Goal: Check status: Check status

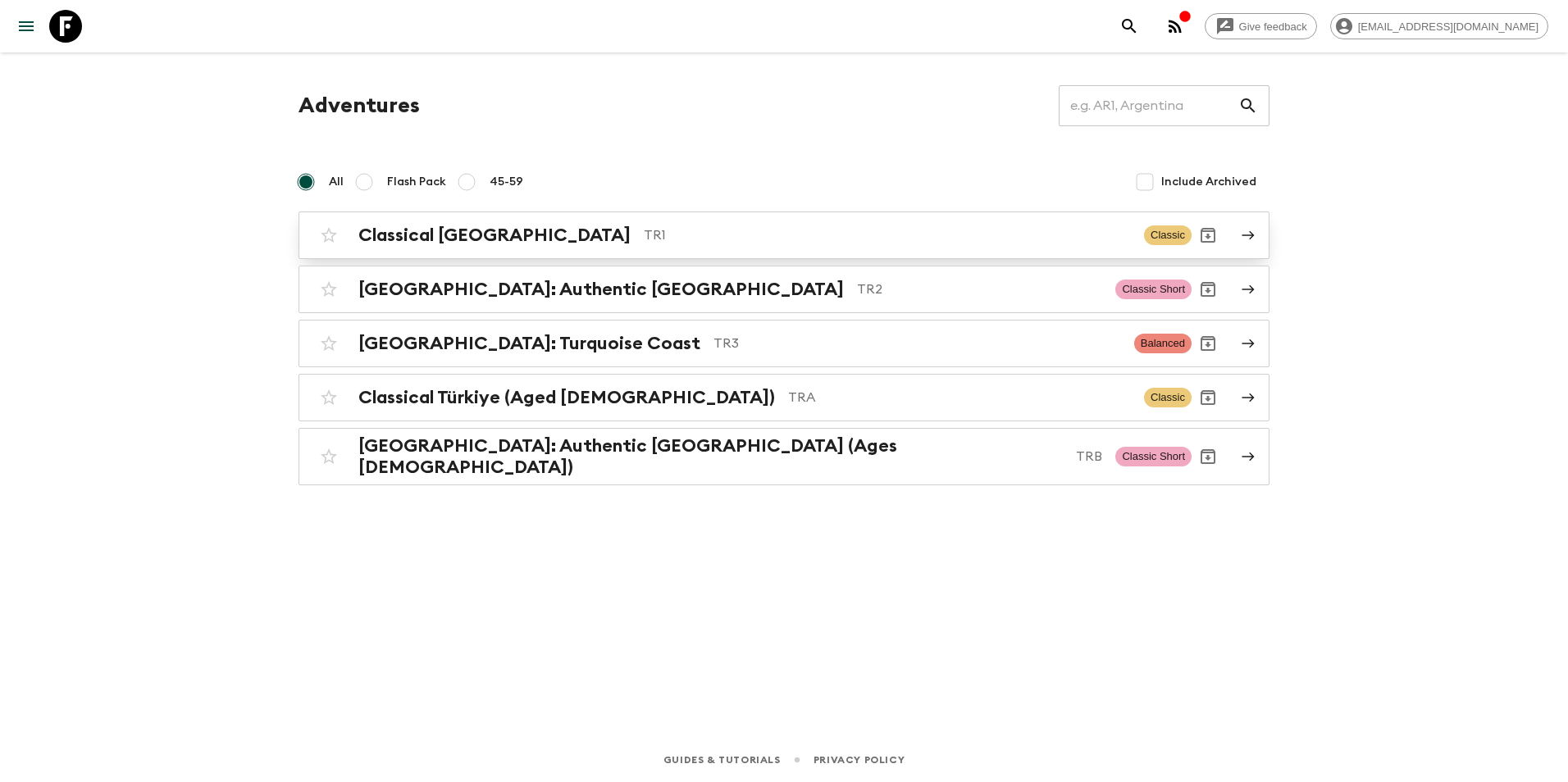
click at [644, 234] on p "TR1" at bounding box center [887, 236] width 487 height 20
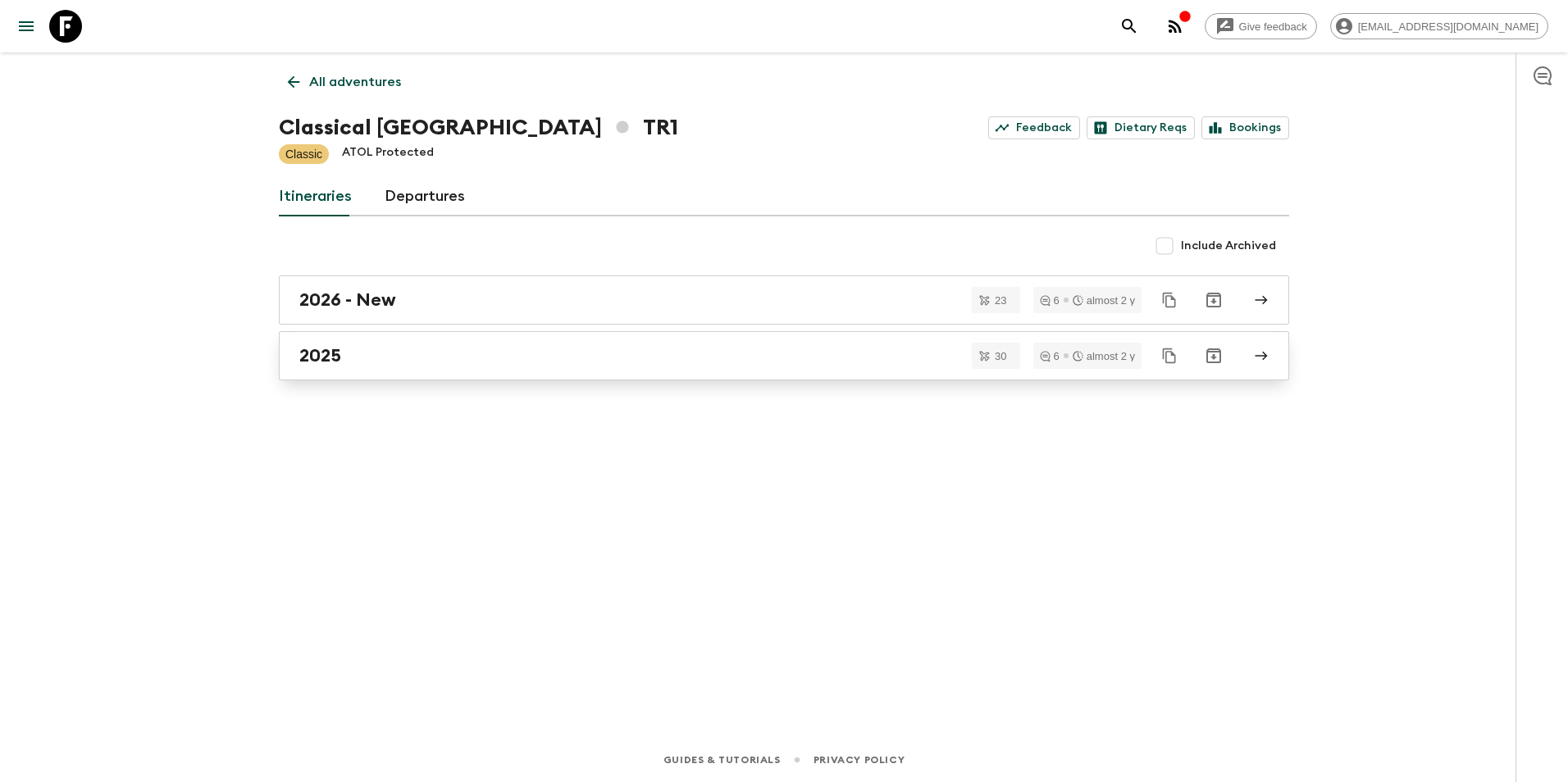
click at [424, 368] on link "2025" at bounding box center [784, 356] width 1010 height 49
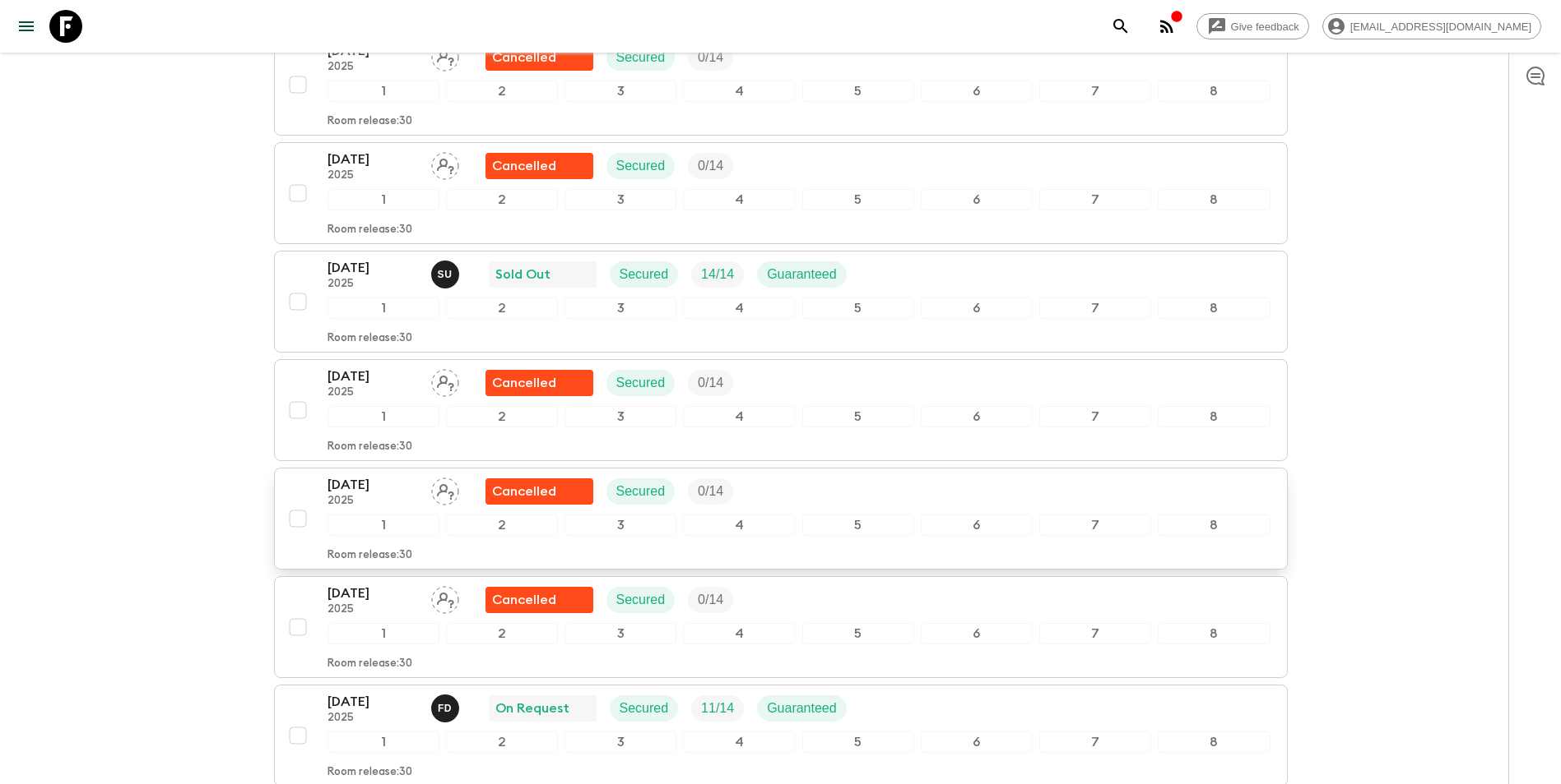
scroll to position [2466, 0]
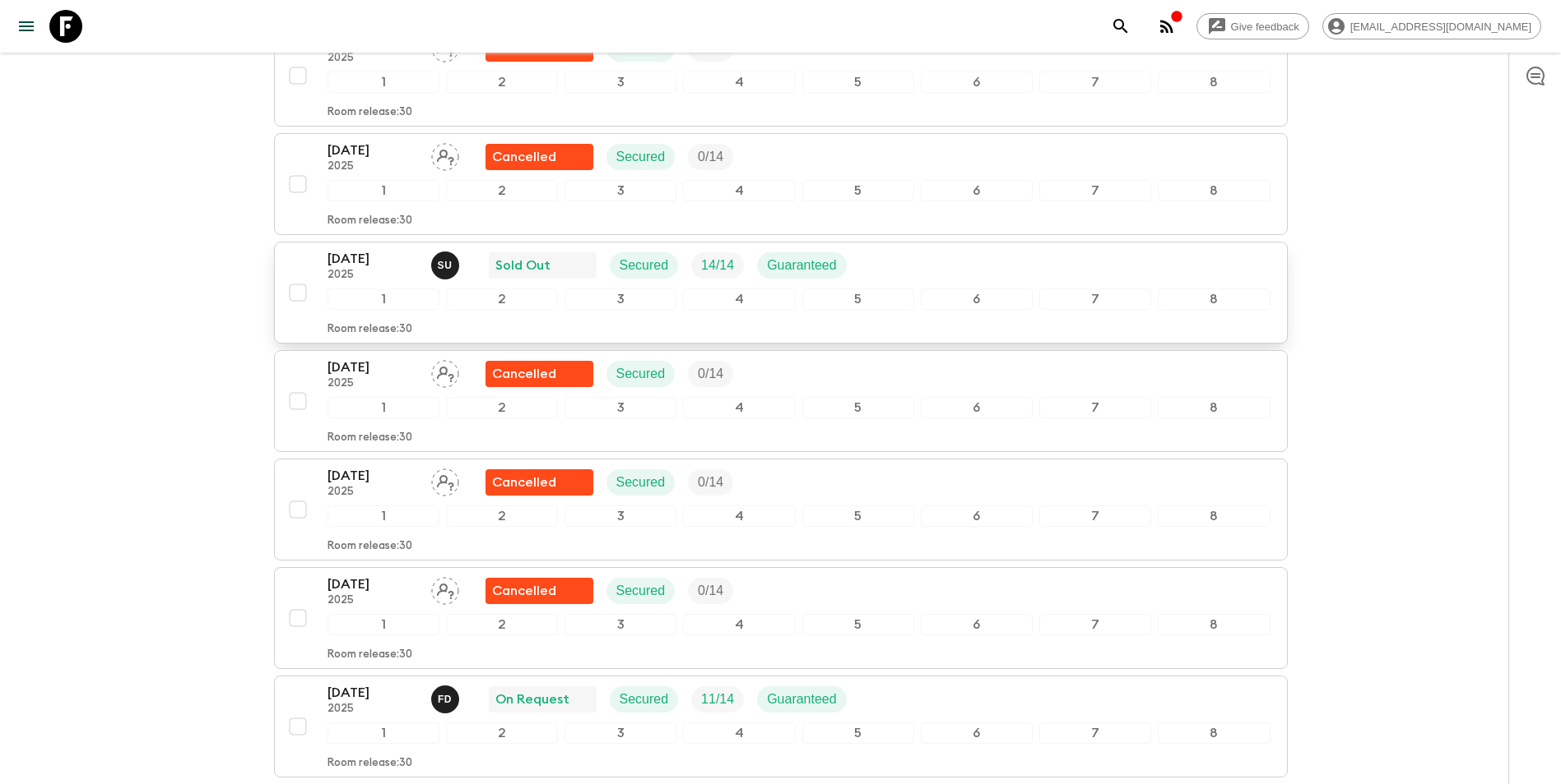
click at [908, 267] on div "[DATE] 2025 S U Sold Out Secured 14 / 14 Guaranteed" at bounding box center [798, 265] width 943 height 33
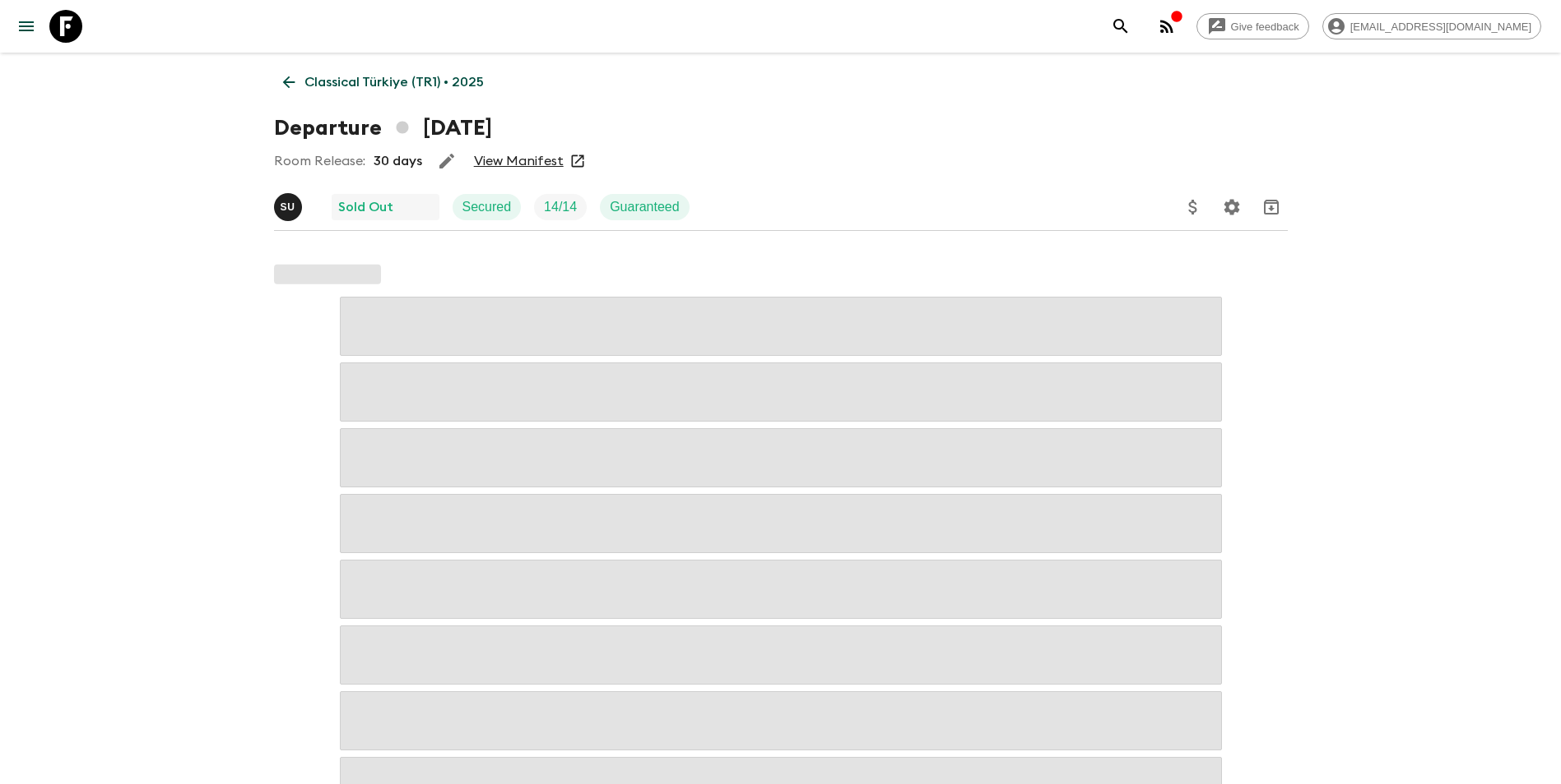
click at [495, 162] on link "View Manifest" at bounding box center [518, 161] width 90 height 17
